Goal: Task Accomplishment & Management: Manage account settings

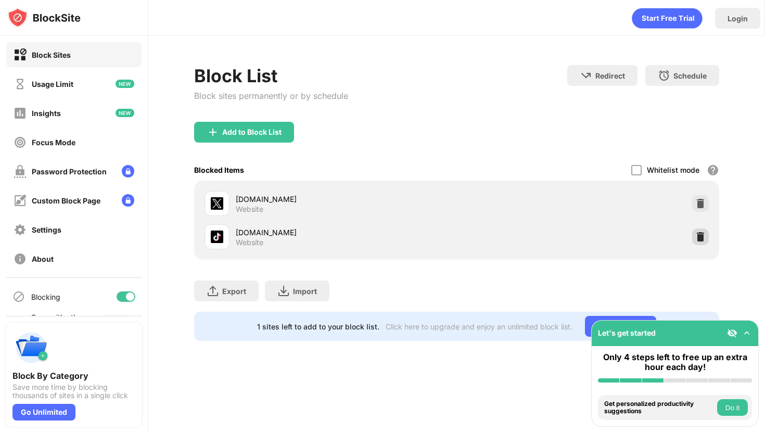
click at [701, 233] on img at bounding box center [701, 237] width 10 height 10
